Goal: Information Seeking & Learning: Learn about a topic

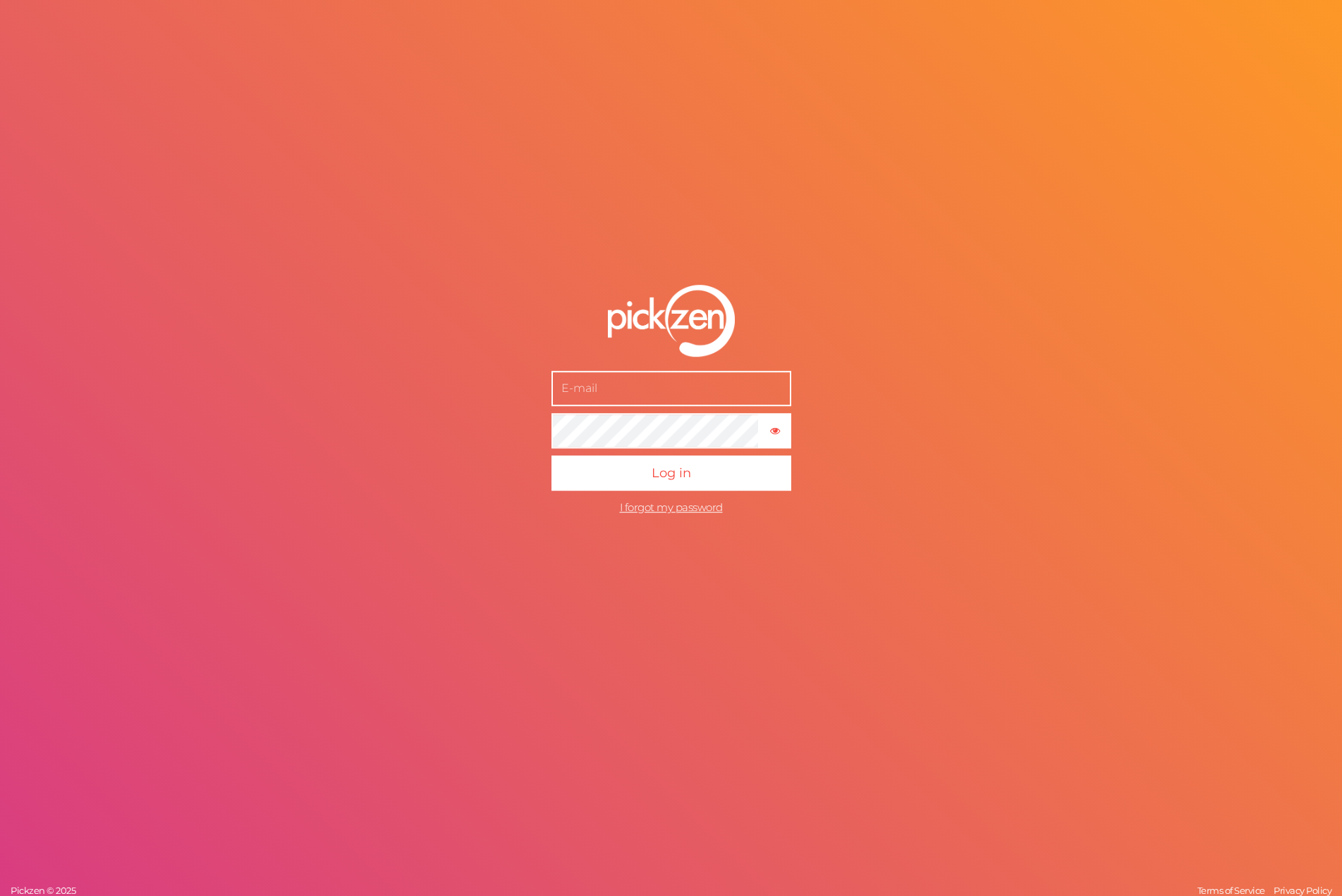
click at [649, 387] on input "text" at bounding box center [671, 388] width 240 height 35
type input "[EMAIL_ADDRESS][DOMAIN_NAME]"
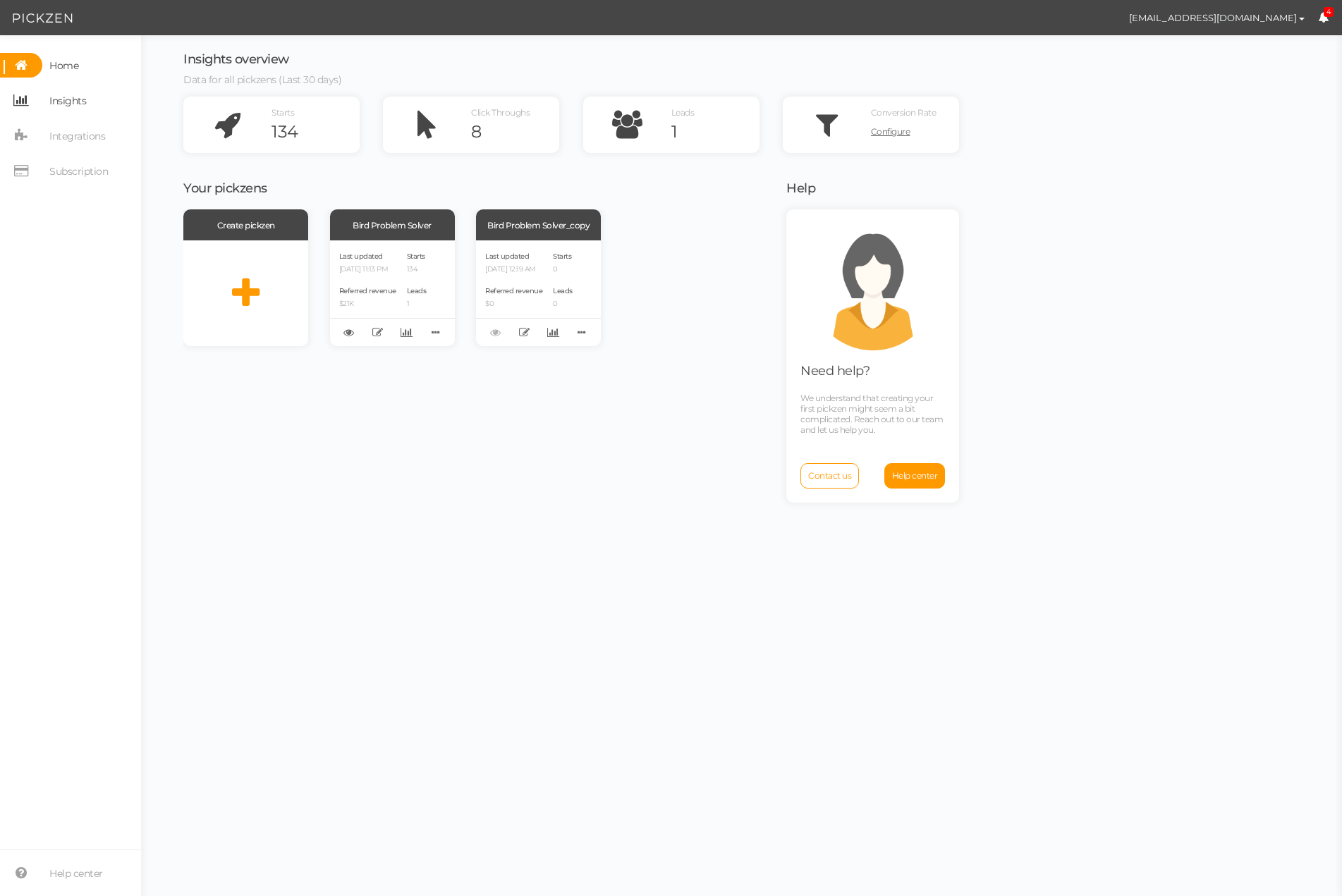
click at [75, 102] on span "Insights" at bounding box center [68, 101] width 37 height 22
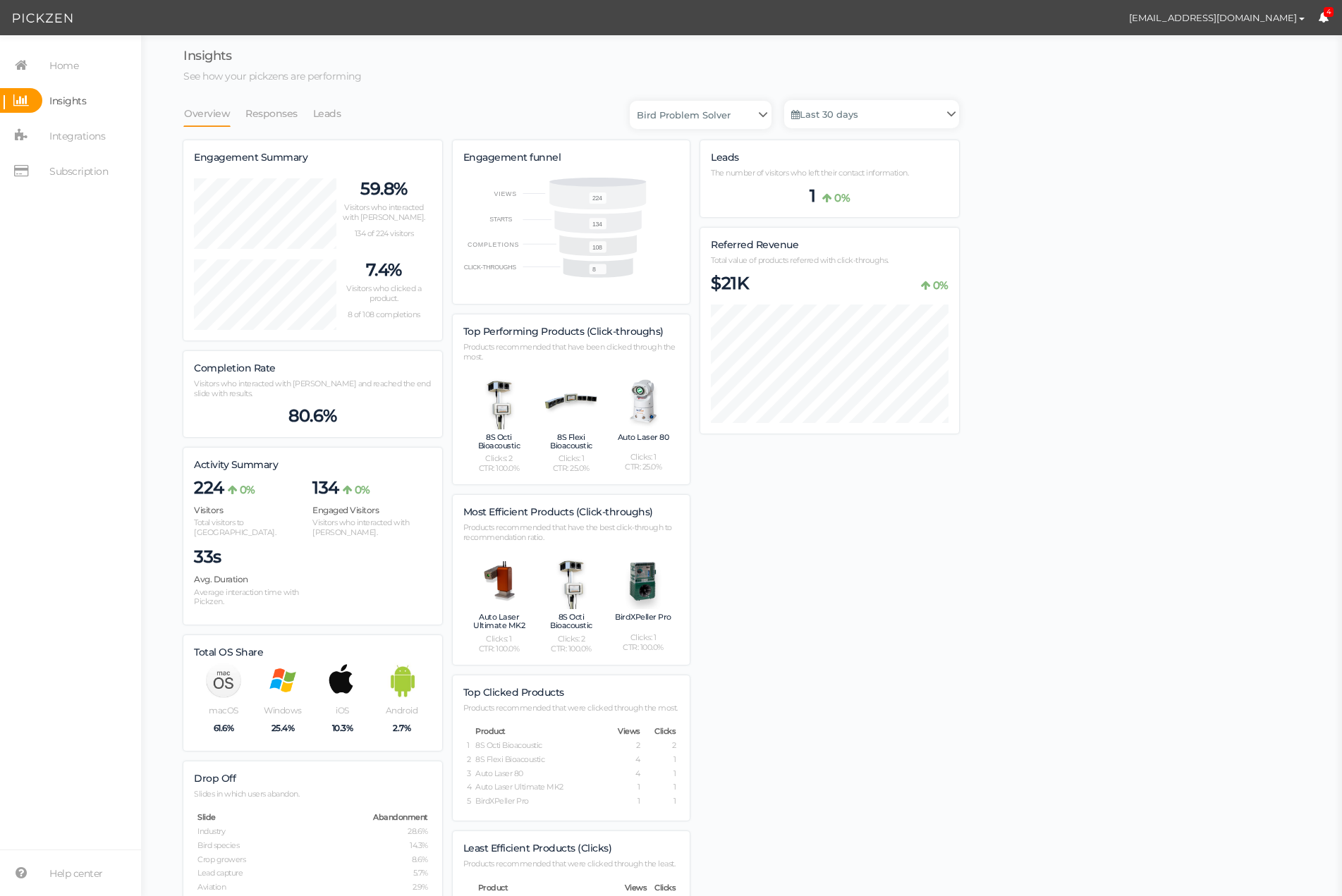
scroll to position [1001, 776]
click at [274, 111] on link "Responses" at bounding box center [272, 113] width 54 height 27
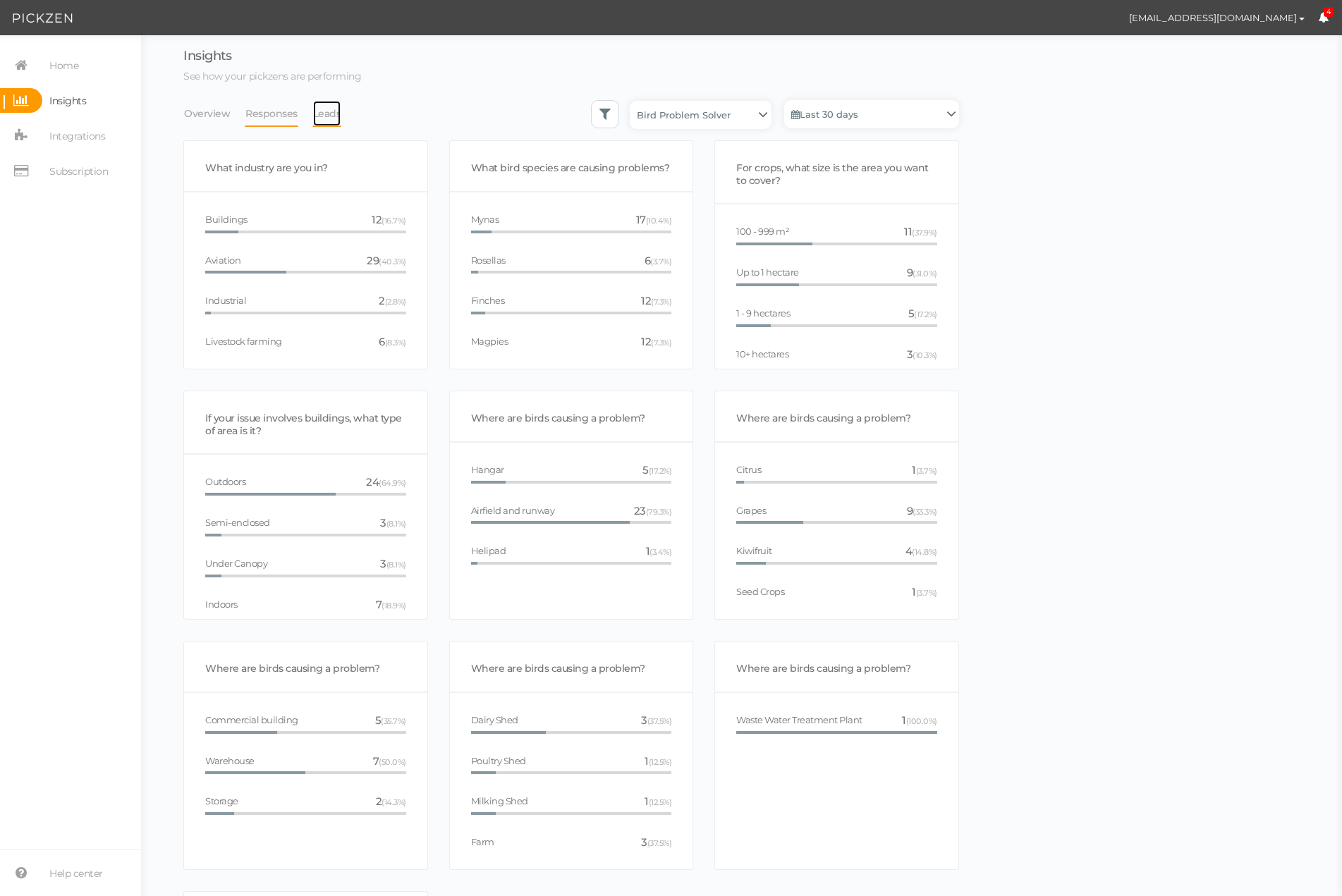
click at [319, 115] on link "Leads" at bounding box center [327, 113] width 30 height 27
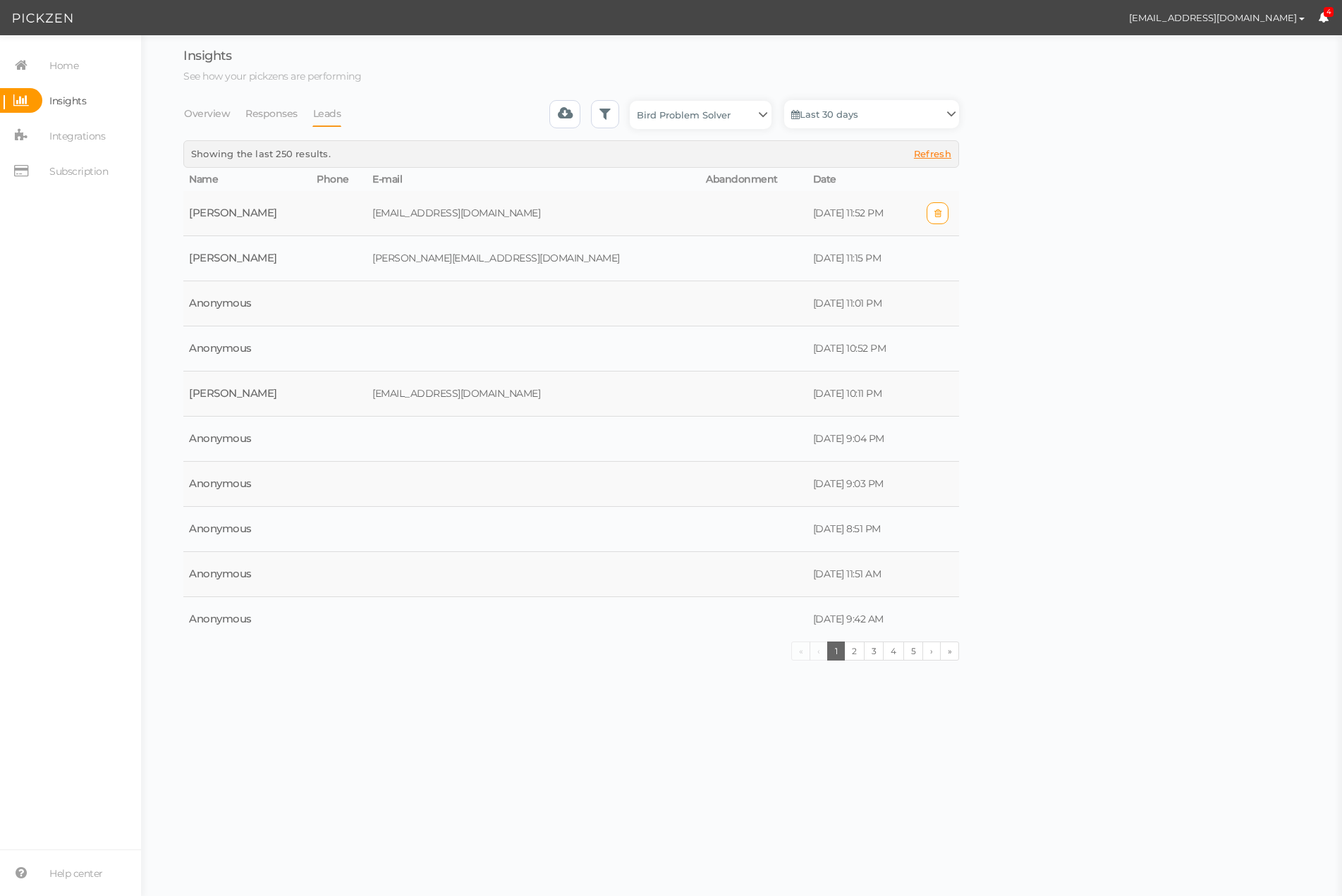
click at [257, 216] on td "[PERSON_NAME]" at bounding box center [247, 214] width 128 height 45
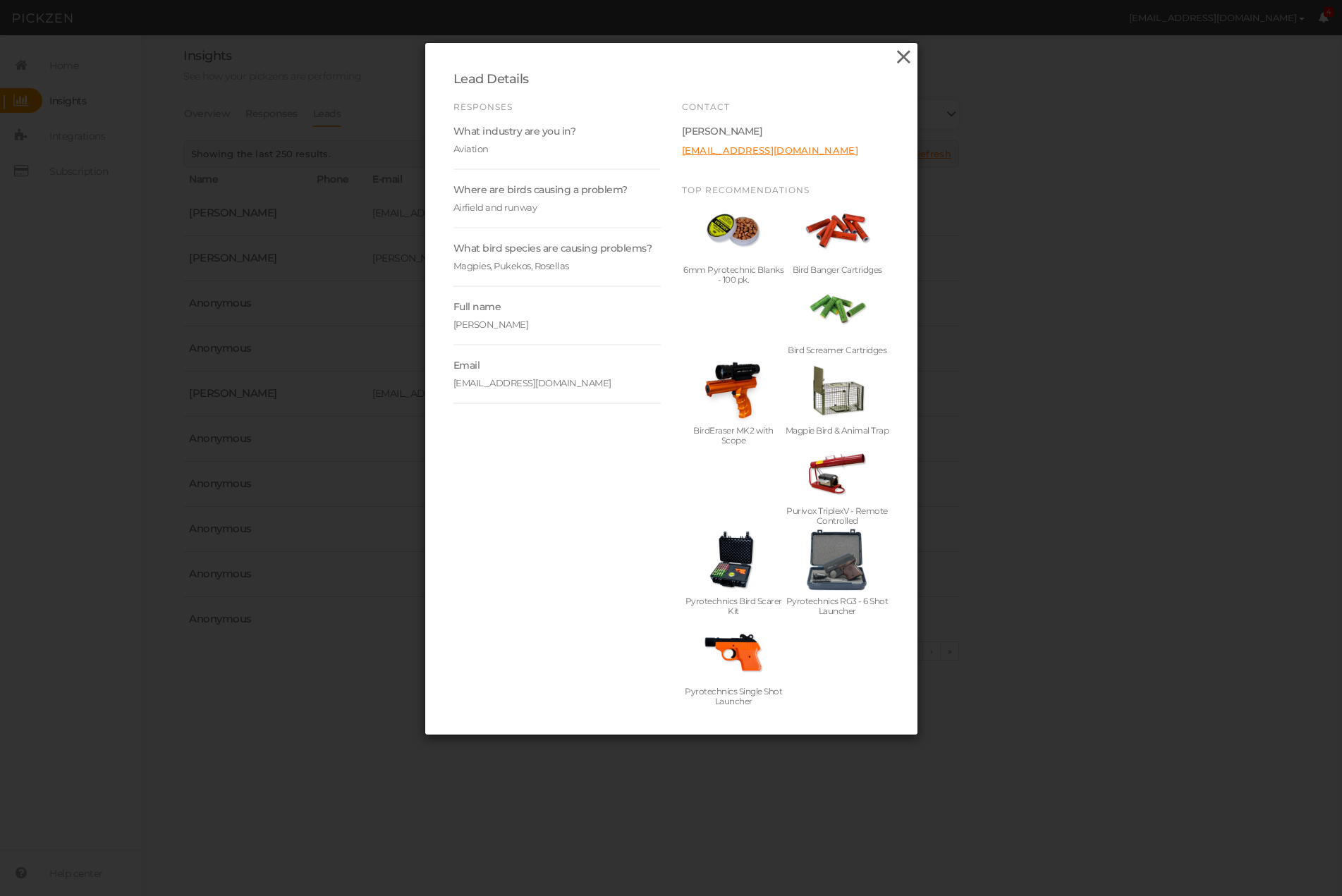
click at [905, 55] on icon at bounding box center [904, 56] width 20 height 21
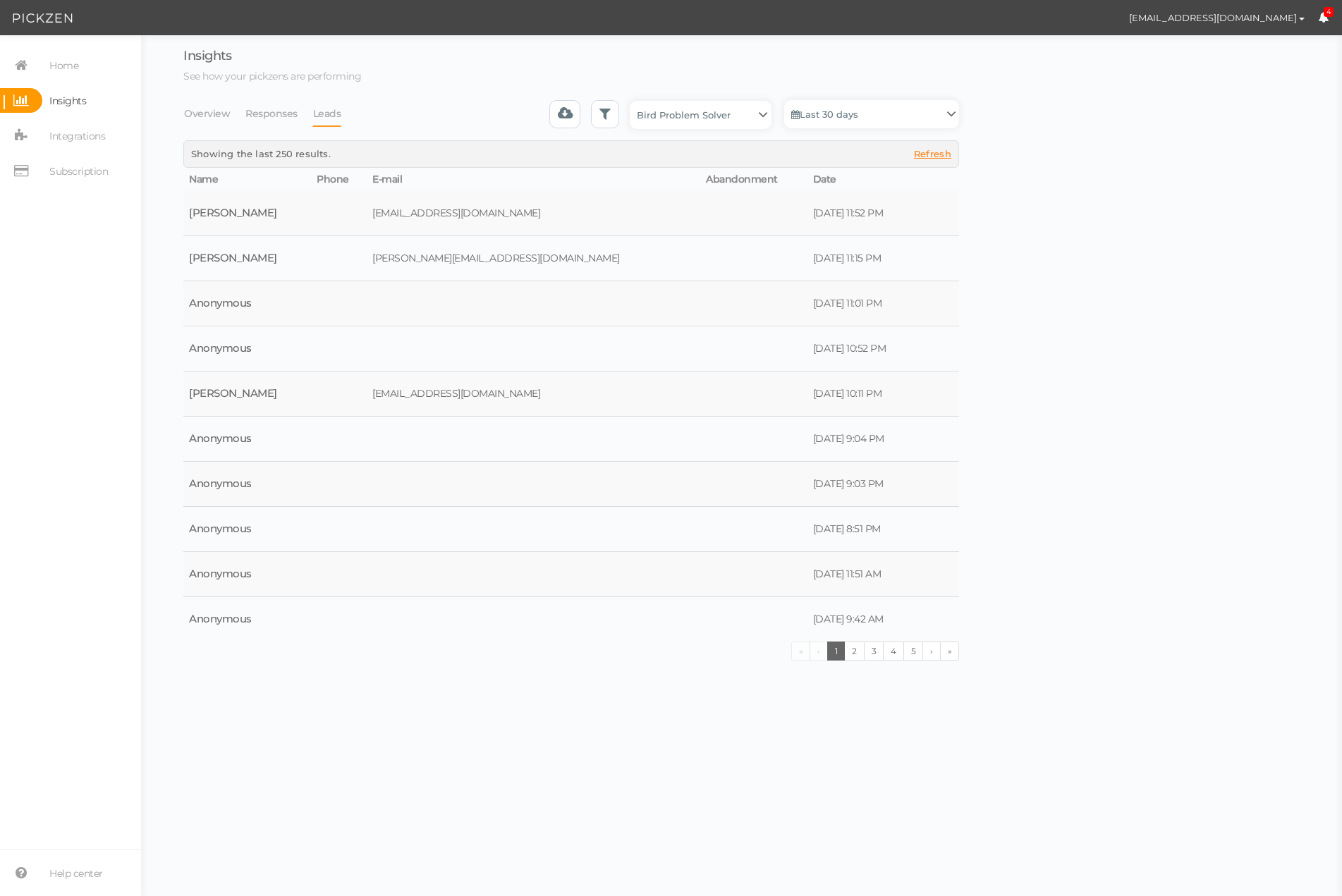
click at [1046, 233] on div "Insights See how your pickzens are performing Overview Responses Leads Bird Pro…" at bounding box center [742, 356] width 1173 height 615
